Goal: Information Seeking & Learning: Learn about a topic

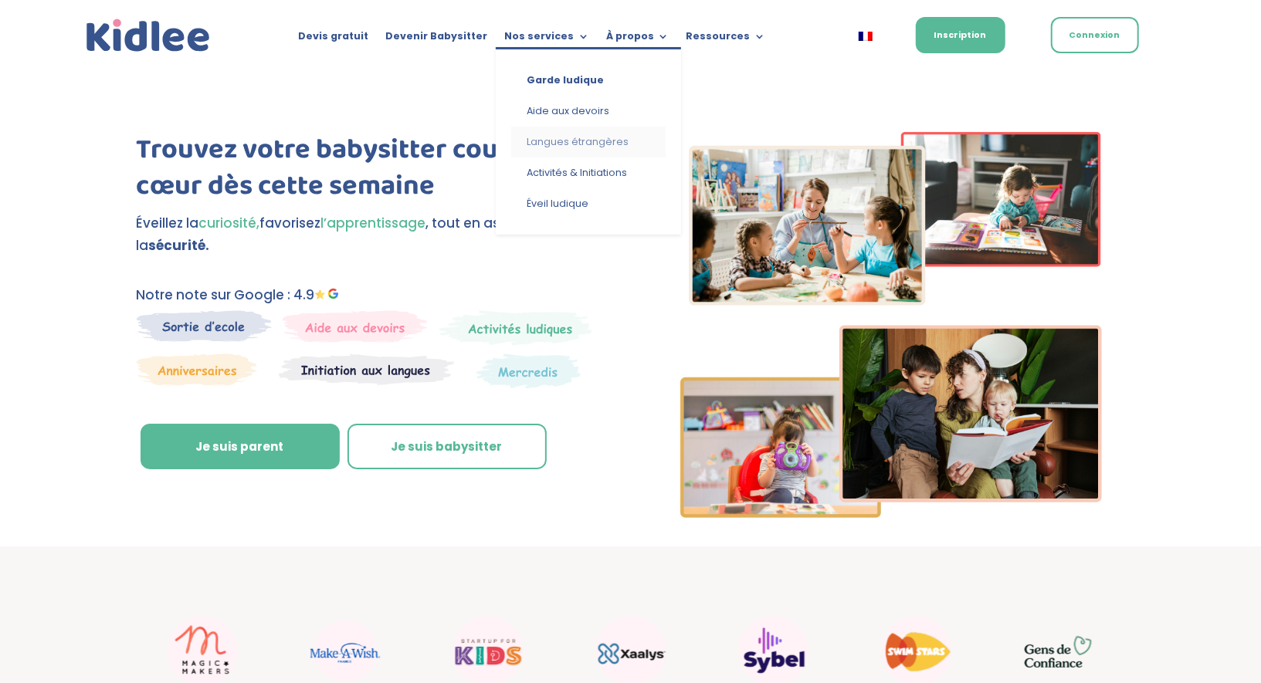
click at [570, 144] on link "Langues étrangères" at bounding box center [588, 142] width 154 height 31
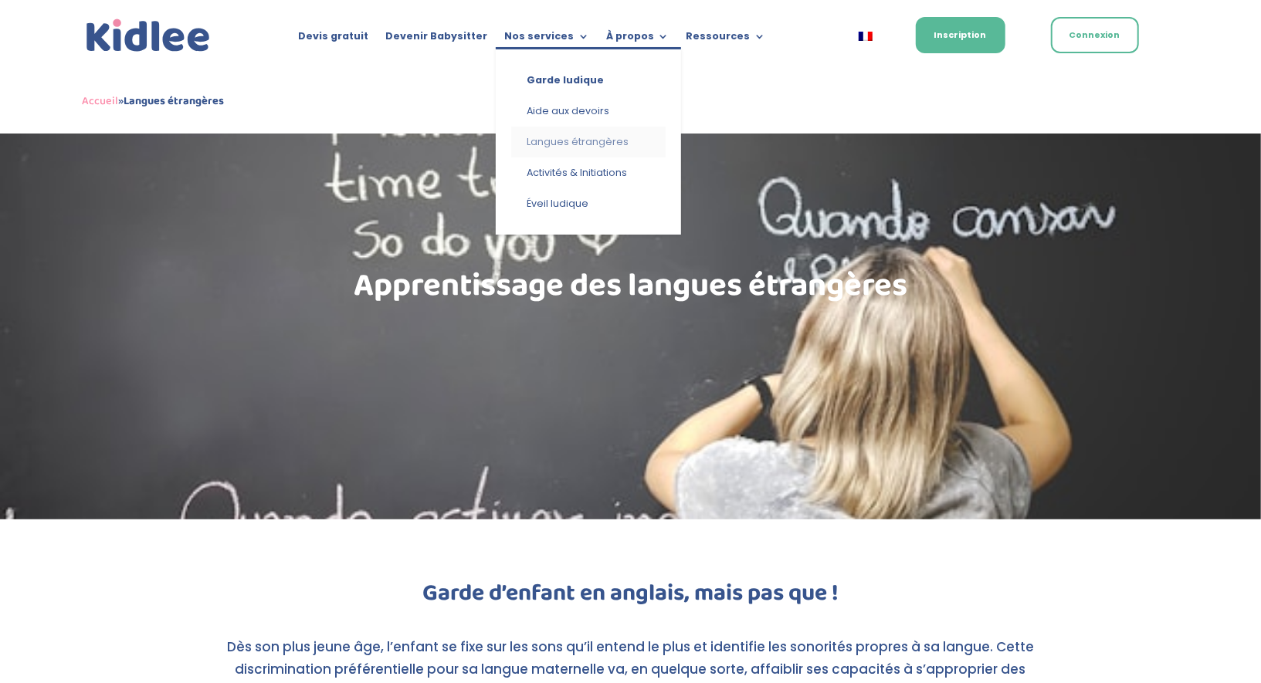
click at [557, 134] on link "Langues étrangères" at bounding box center [588, 142] width 154 height 31
